Goal: Navigation & Orientation: Find specific page/section

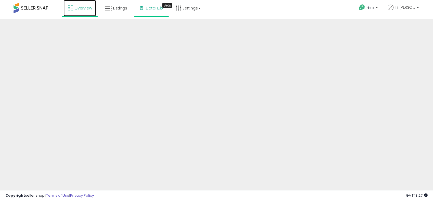
click at [76, 10] on span "Overview" at bounding box center [83, 7] width 18 height 5
click at [16, 10] on span at bounding box center [31, 8] width 35 height 11
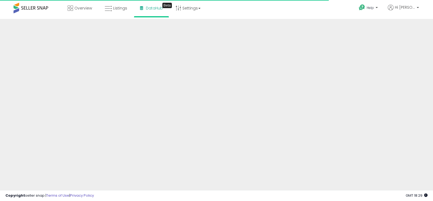
click at [26, 10] on span at bounding box center [31, 8] width 35 height 11
